Goal: Task Accomplishment & Management: Use online tool/utility

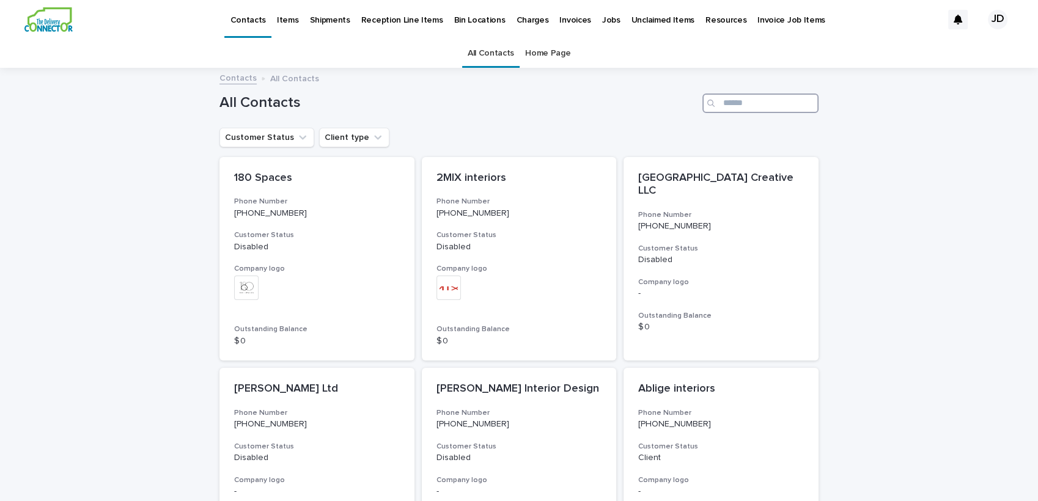
click at [739, 95] on input "Search" at bounding box center [760, 104] width 116 height 20
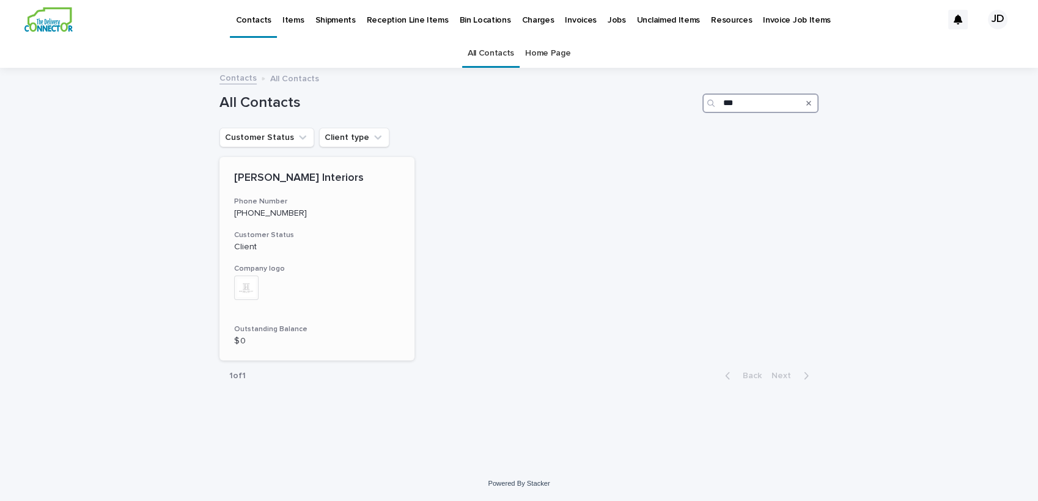
type input "***"
click at [306, 253] on div "[PERSON_NAME] Interiors Phone Number [PHONE_NUMBER] Customer Status Client Comp…" at bounding box center [316, 259] width 195 height 204
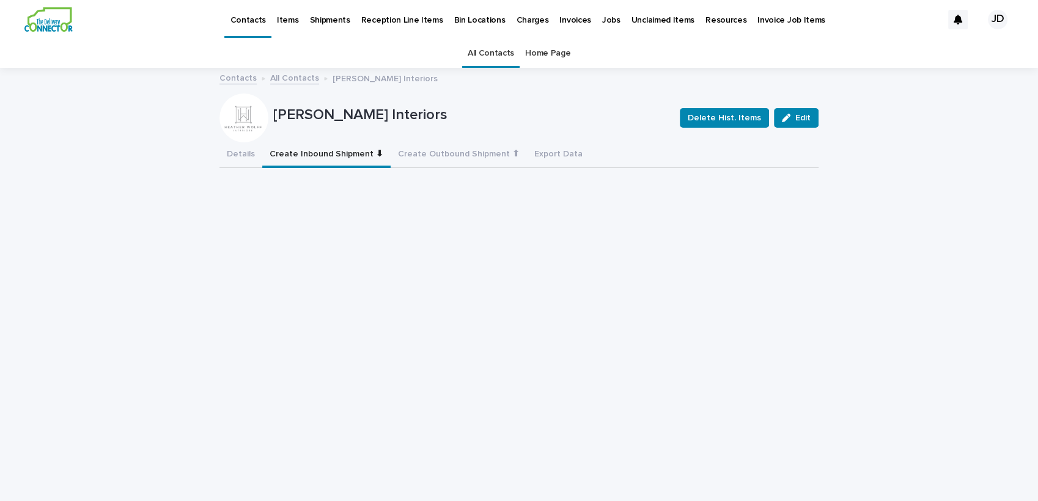
click at [338, 153] on button "Create Inbound Shipment ⬇" at bounding box center [326, 155] width 128 height 26
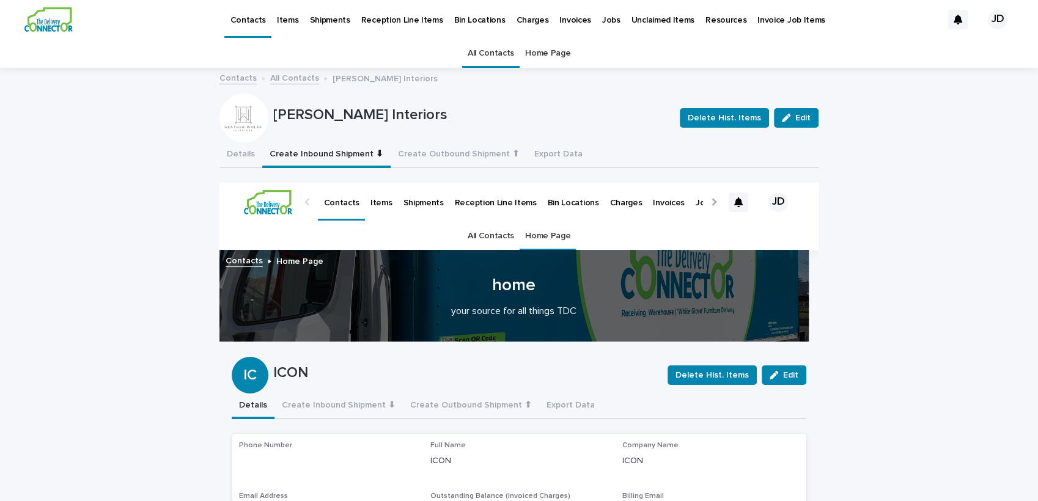
click at [472, 50] on link "All Contacts" at bounding box center [491, 53] width 46 height 29
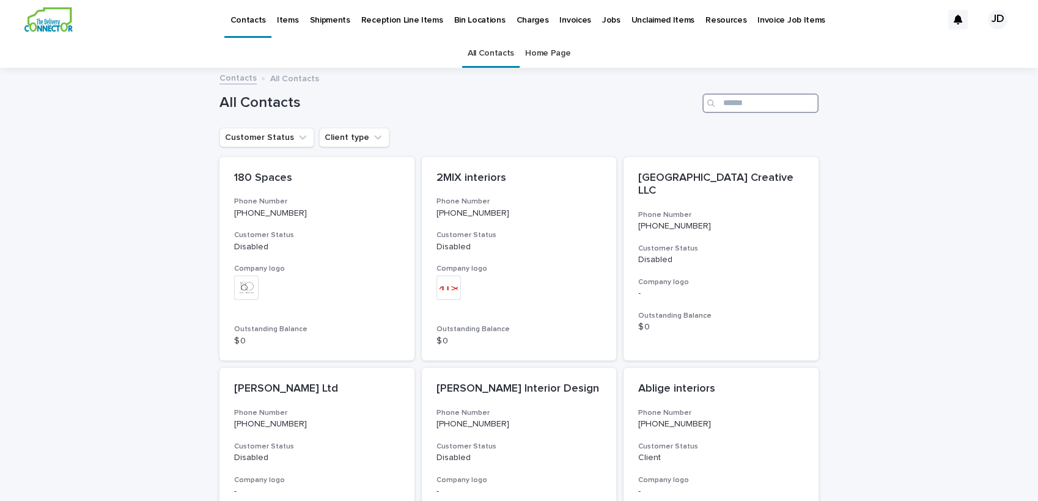
drag, startPoint x: 746, startPoint y: 100, endPoint x: 740, endPoint y: 91, distance: 10.5
click at [746, 100] on input "Search" at bounding box center [760, 104] width 116 height 20
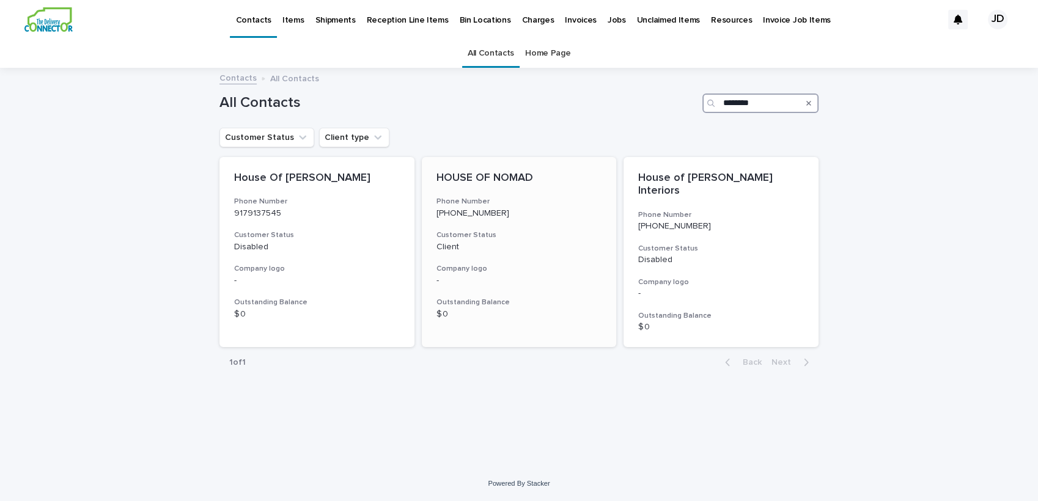
type input "********"
click at [584, 231] on h3 "Customer Status" at bounding box center [519, 235] width 166 height 10
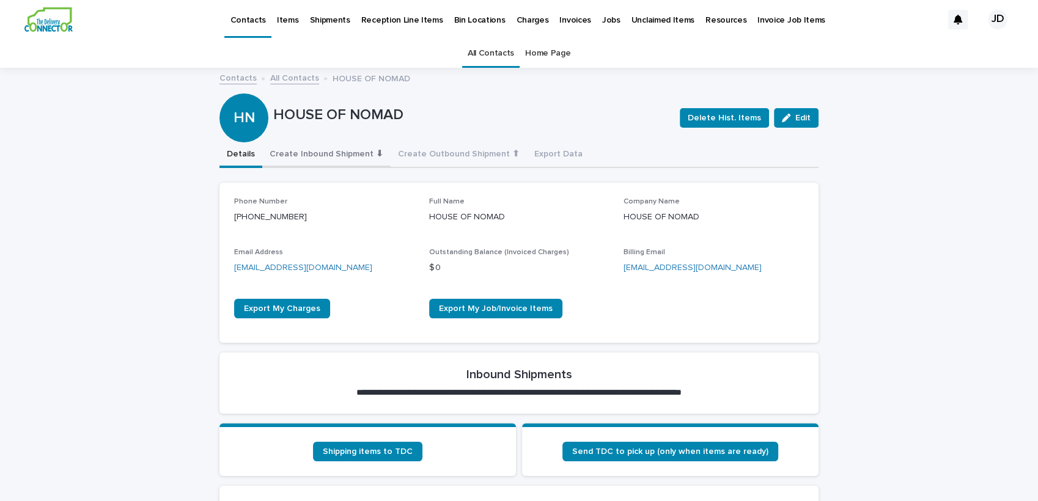
click at [269, 154] on button "Create Inbound Shipment ⬇" at bounding box center [326, 155] width 128 height 26
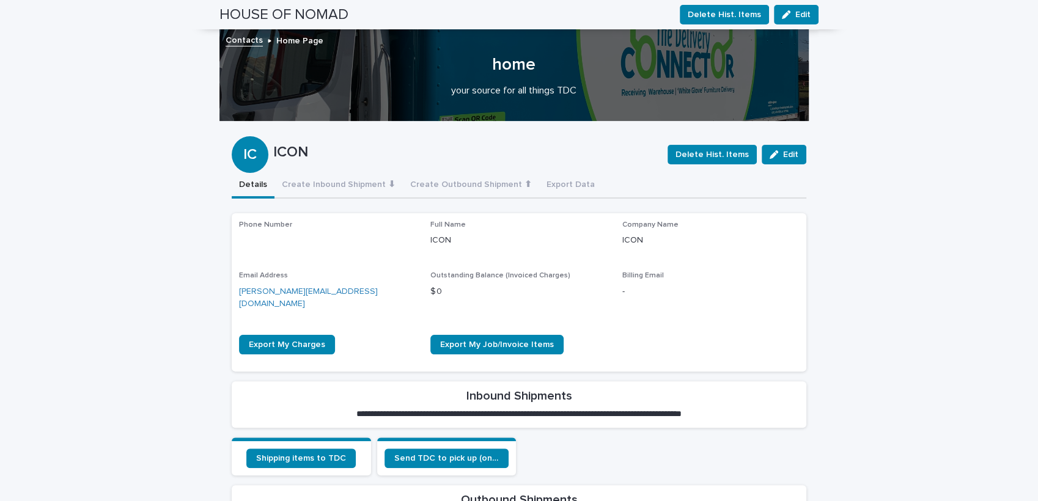
scroll to position [153, 0]
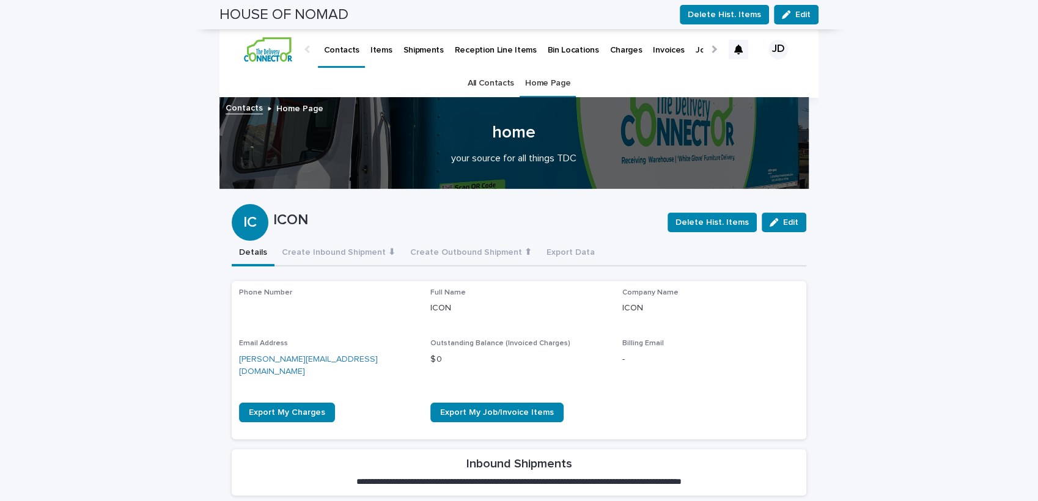
click at [480, 76] on link "All Contacts" at bounding box center [491, 82] width 46 height 29
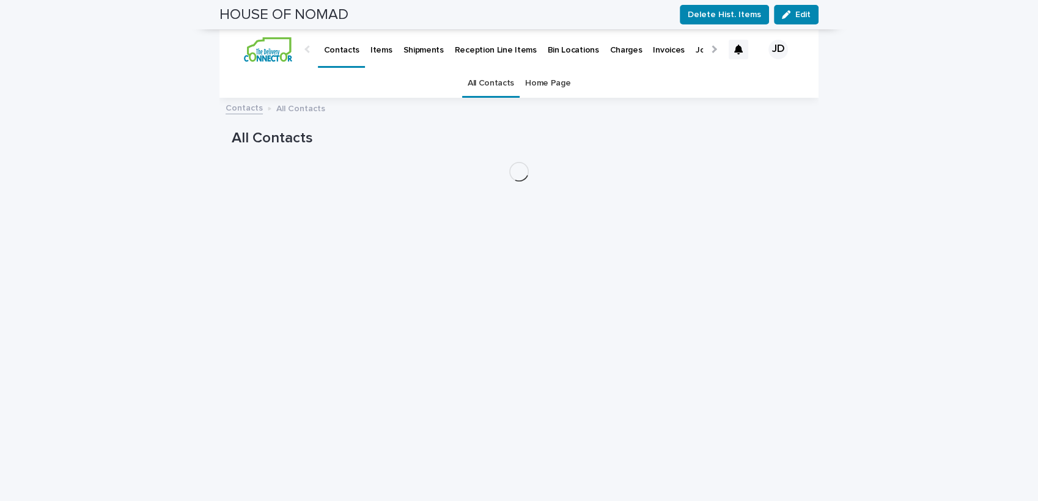
click at [480, 94] on link "All Contacts" at bounding box center [491, 82] width 46 height 29
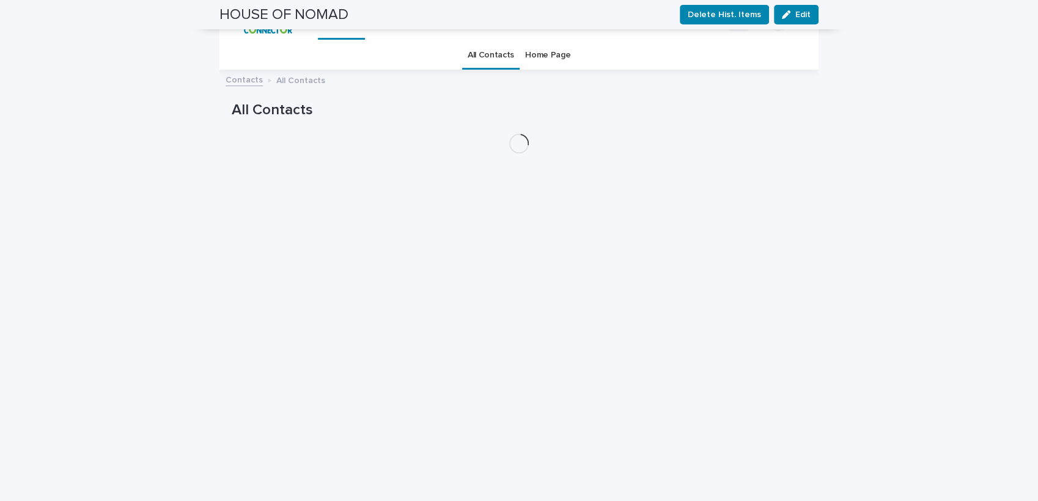
scroll to position [221, 0]
